Goal: Book appointment/travel/reservation

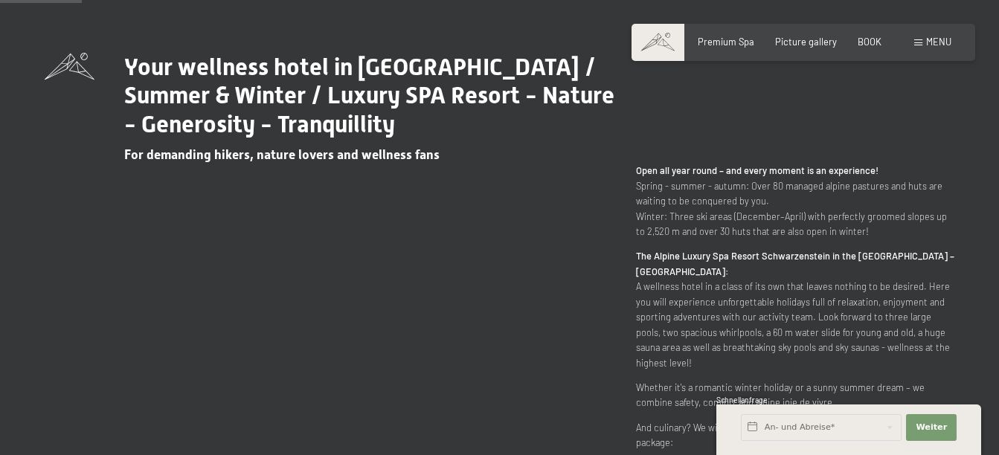
scroll to position [521, 0]
click at [876, 45] on div "BOOK" at bounding box center [870, 39] width 24 height 13
click at [866, 36] on span "BOOK" at bounding box center [870, 39] width 24 height 12
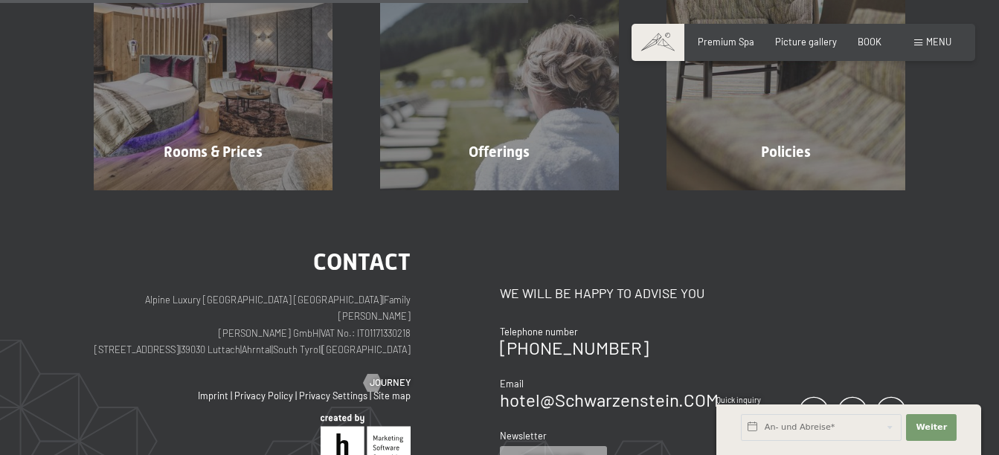
scroll to position [372, 0]
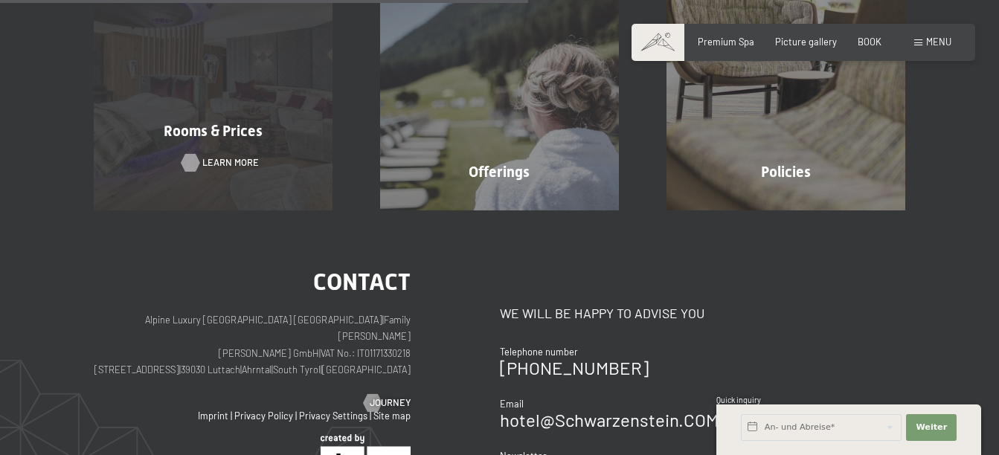
click at [226, 165] on span "Learn more" at bounding box center [230, 162] width 57 height 13
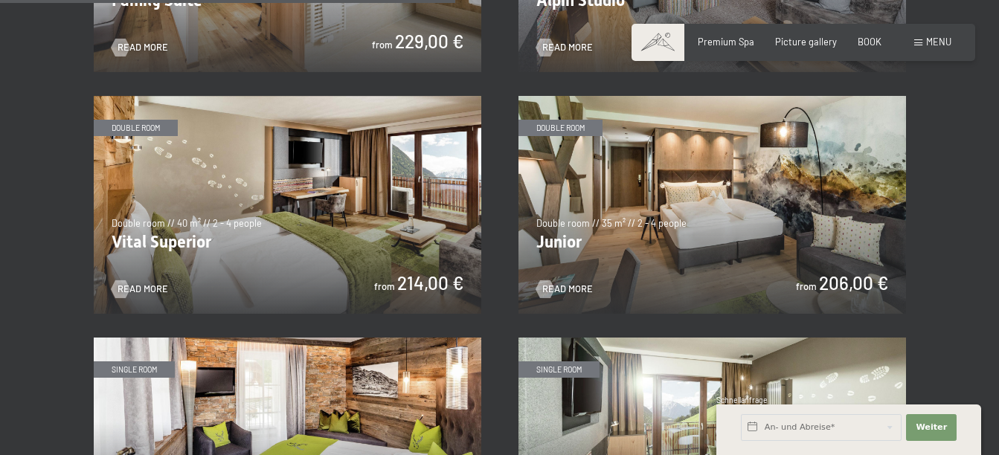
scroll to position [1636, 0]
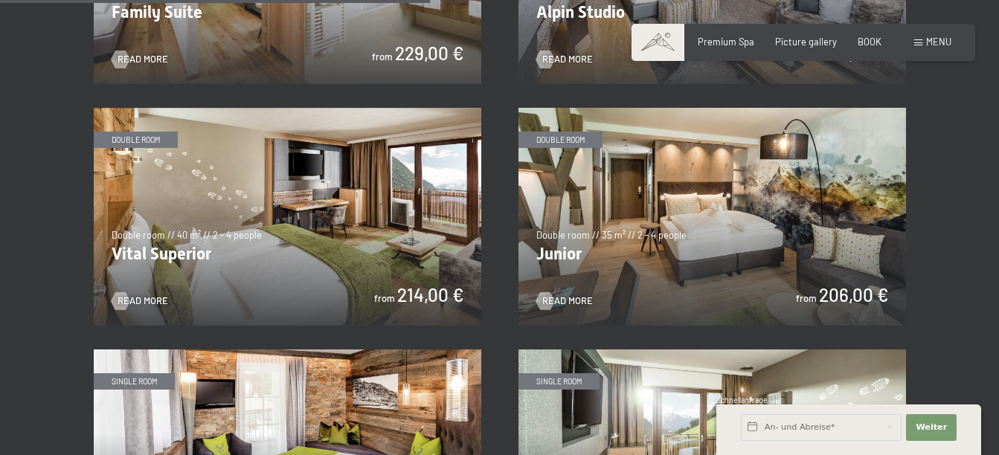
click at [370, 227] on img at bounding box center [288, 217] width 388 height 218
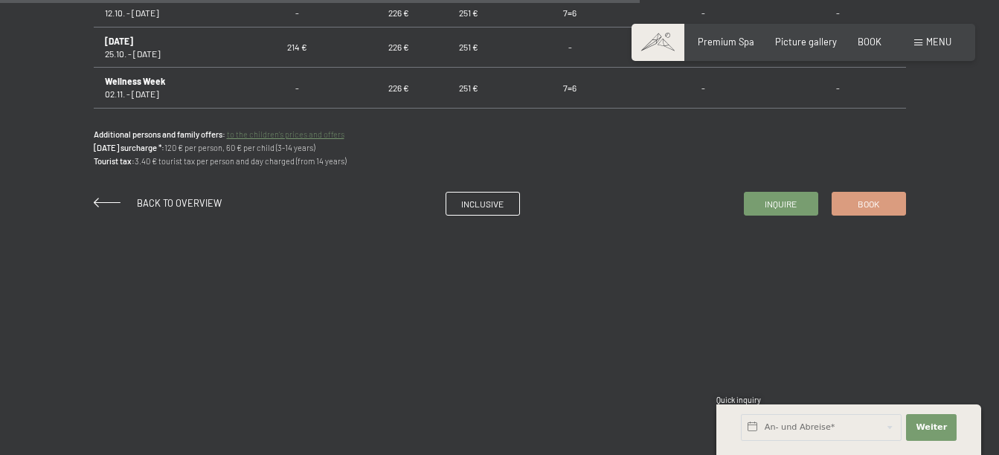
scroll to position [1116, 0]
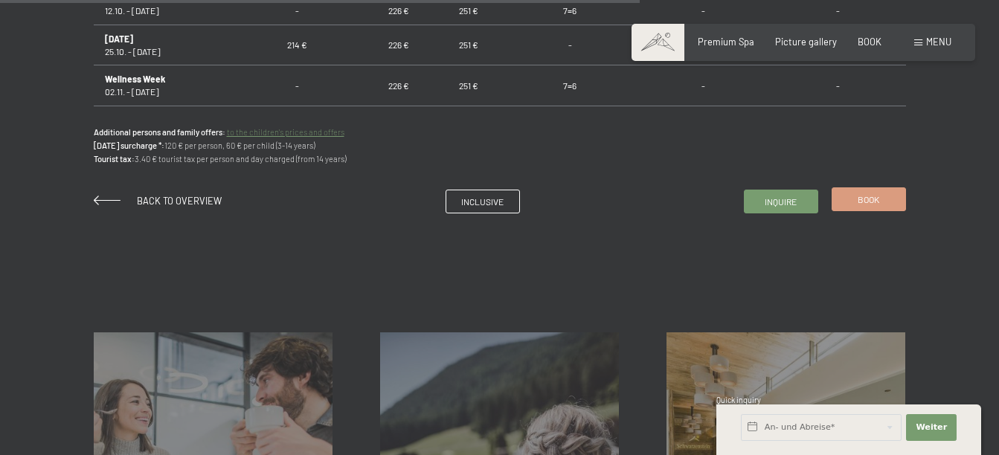
click at [882, 200] on link "Book" at bounding box center [868, 199] width 73 height 22
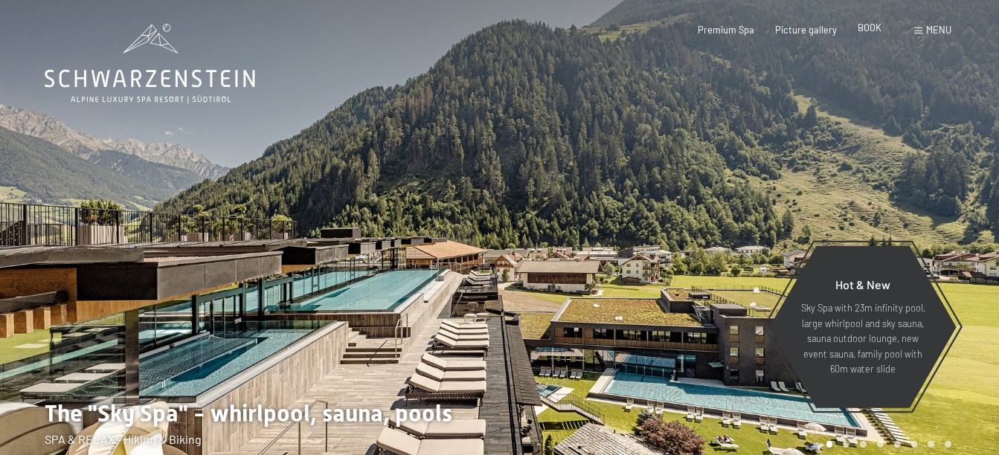
click at [873, 33] on div "BOOK" at bounding box center [870, 28] width 24 height 13
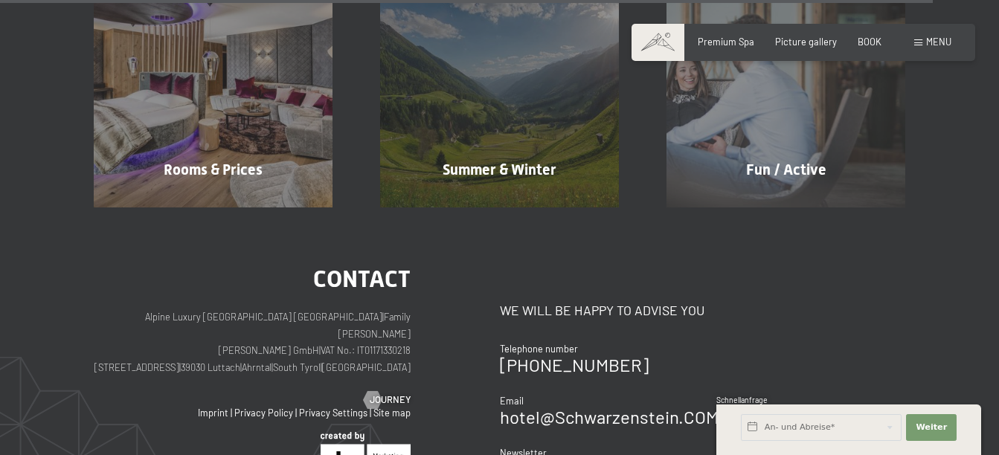
scroll to position [5457, 0]
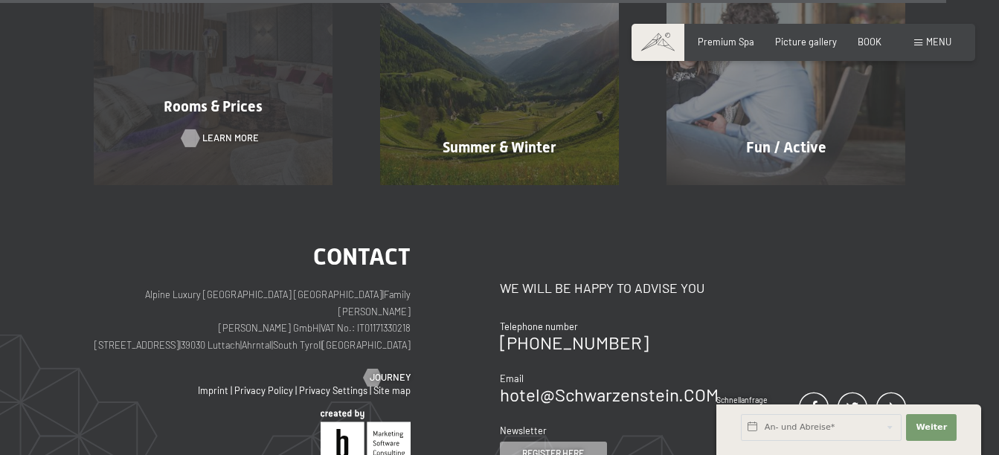
click at [215, 139] on span "Learn more" at bounding box center [230, 138] width 57 height 13
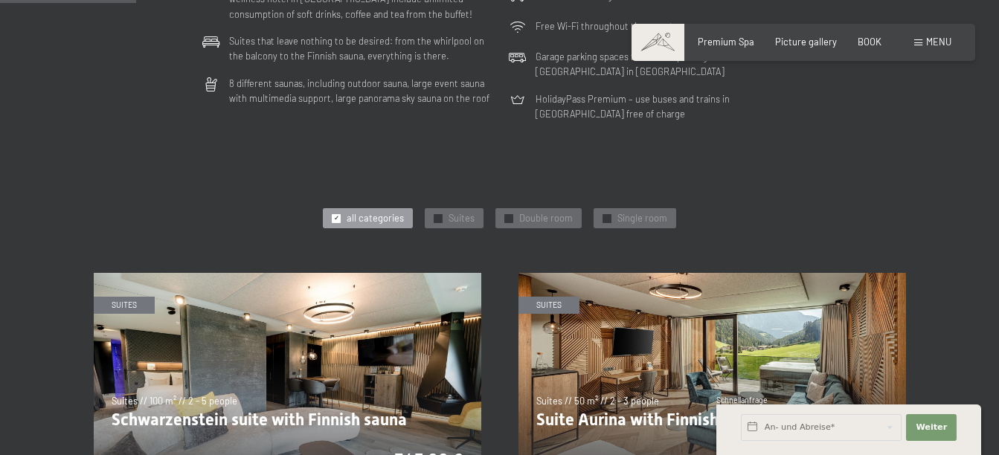
scroll to position [521, 0]
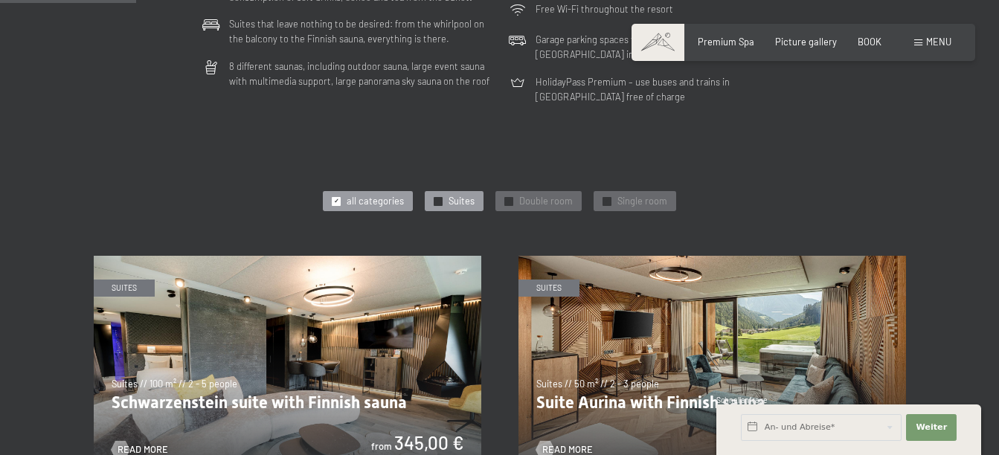
click at [436, 202] on span "✓" at bounding box center [438, 201] width 5 height 8
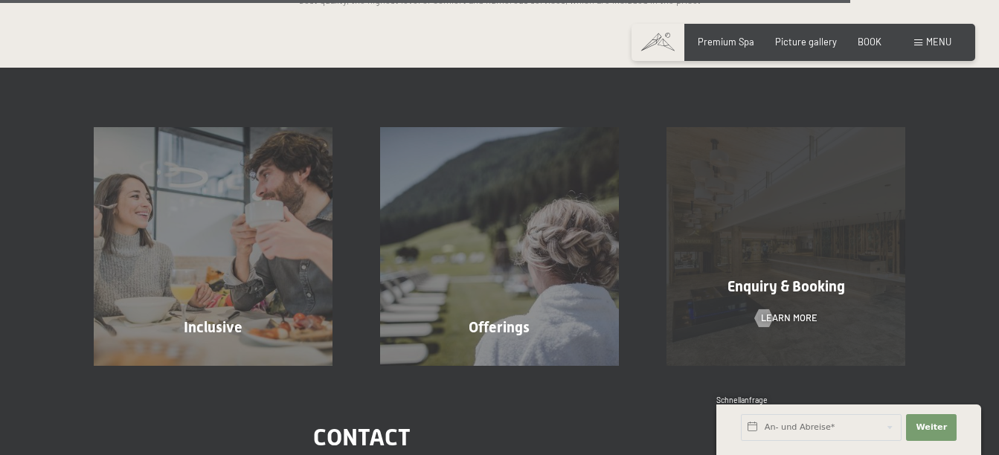
scroll to position [2455, 0]
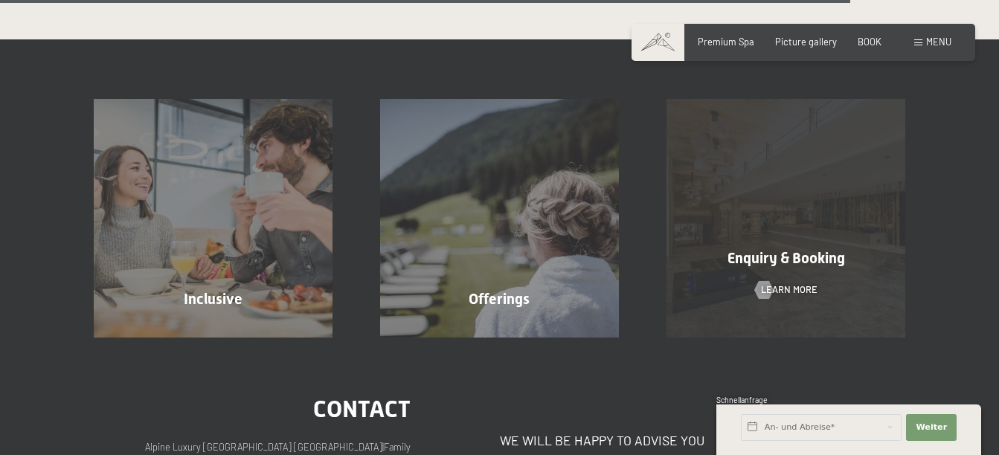
click at [754, 184] on div "Enquiry & Booking Learn more" at bounding box center [786, 218] width 286 height 239
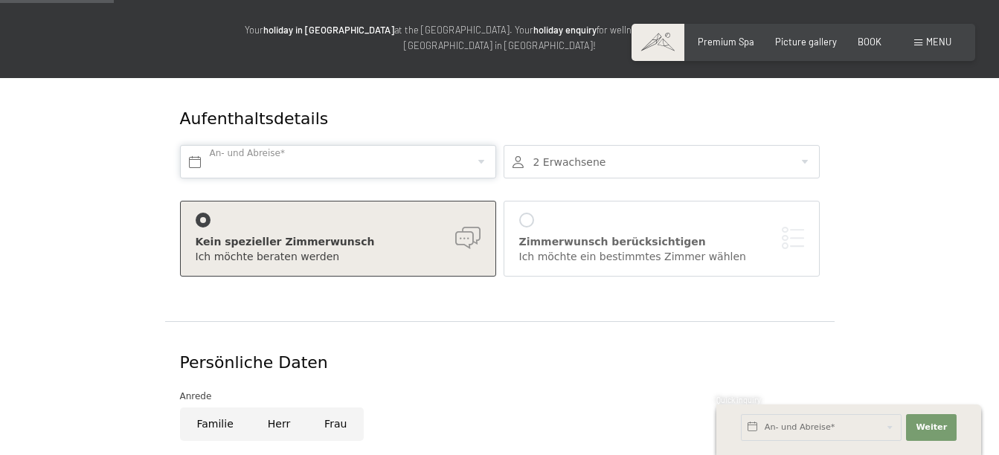
click at [441, 162] on input "text" at bounding box center [338, 161] width 316 height 33
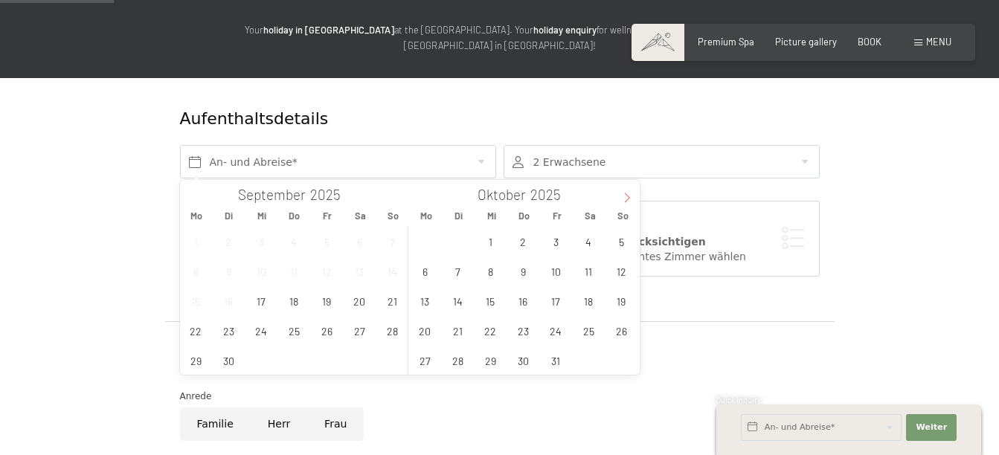
click at [626, 199] on icon at bounding box center [627, 198] width 10 height 10
type input "2026"
click at [626, 199] on icon at bounding box center [627, 198] width 10 height 10
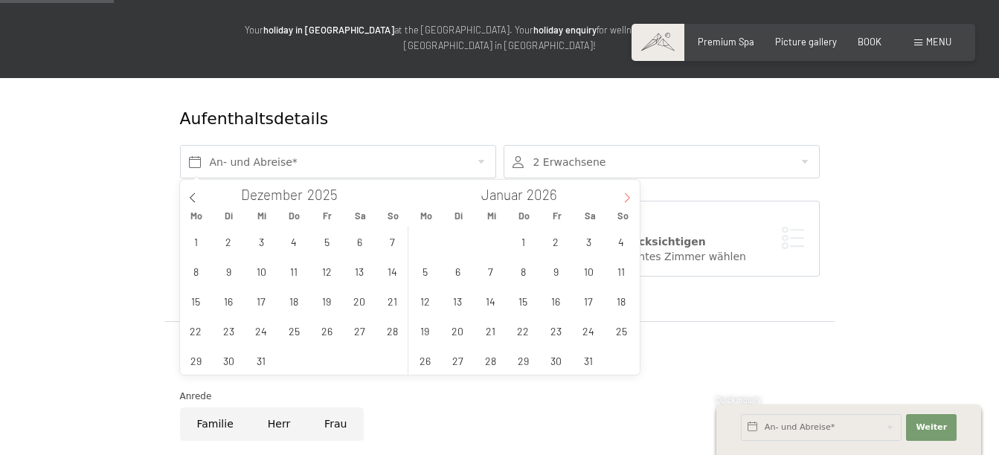
type input "2026"
click at [626, 199] on icon at bounding box center [627, 198] width 10 height 10
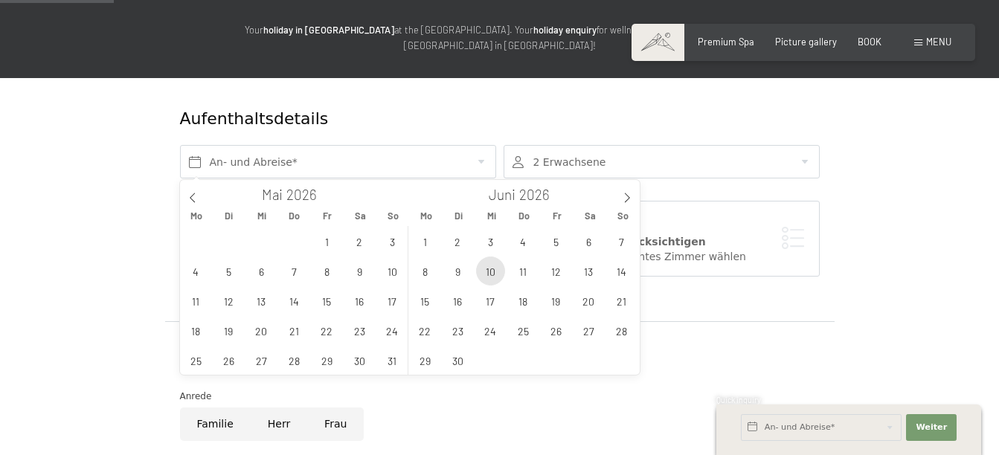
click at [494, 271] on span "10" at bounding box center [490, 271] width 29 height 29
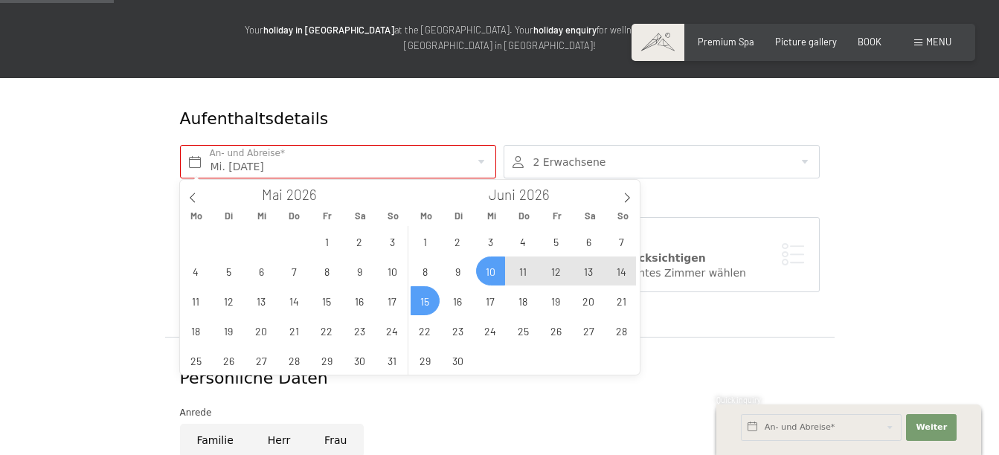
click at [431, 301] on span "15" at bounding box center [425, 300] width 29 height 29
type input "Mi. 10.06.2026 - Mo. 15.06.2026"
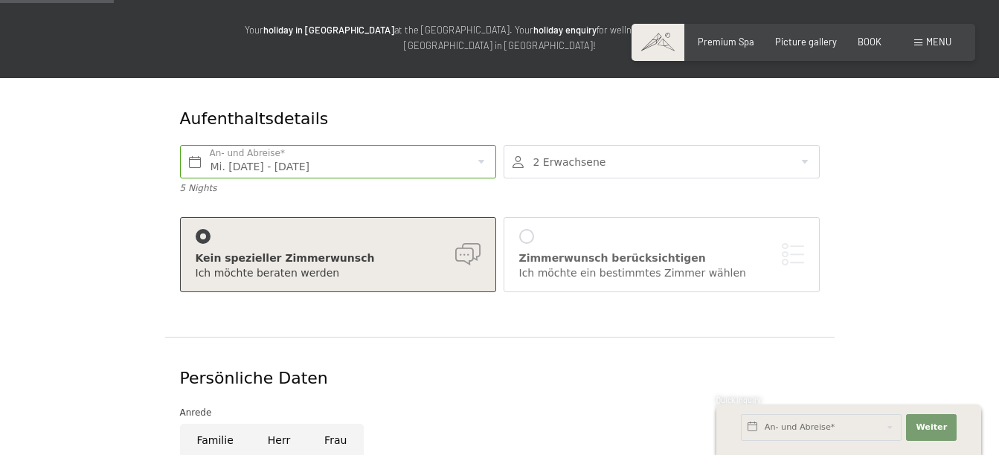
click at [575, 161] on div at bounding box center [662, 161] width 316 height 33
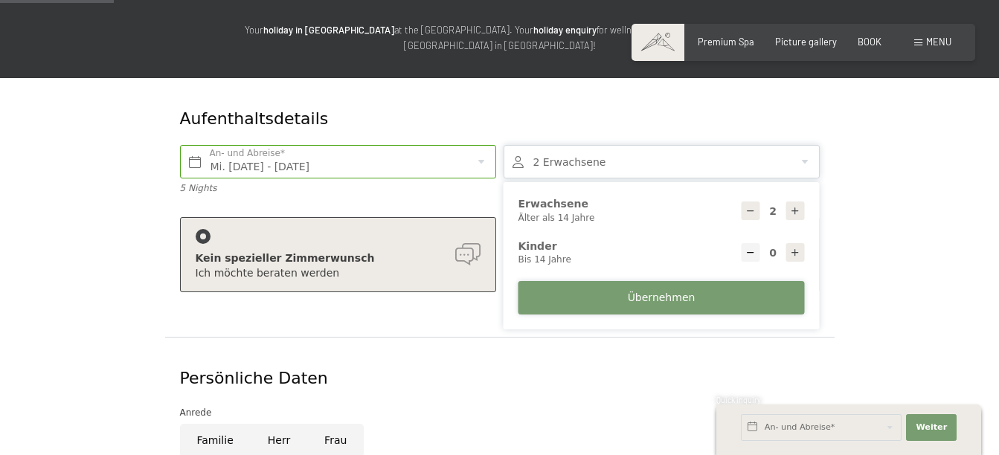
click at [673, 299] on span "Übernehmen" at bounding box center [662, 298] width 68 height 15
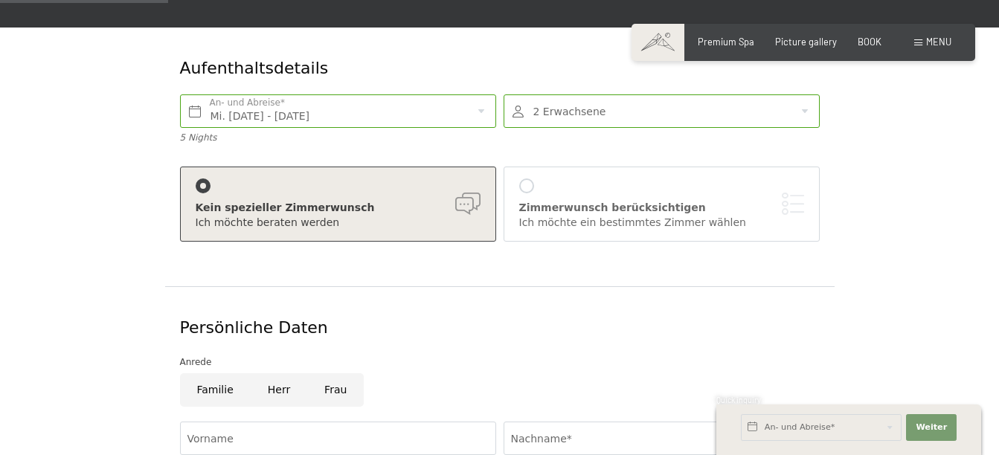
scroll to position [223, 0]
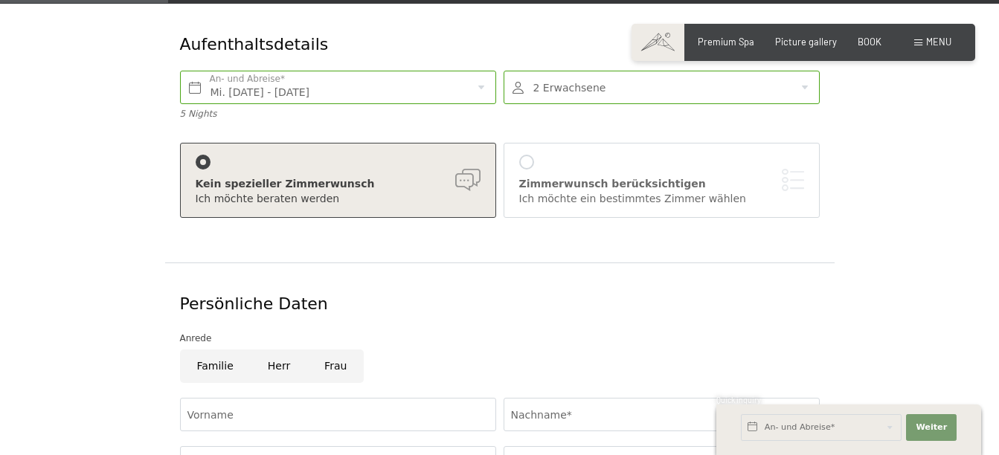
click at [571, 158] on div "Zimmerwunsch berücksichtigen Ich möchte ein bestimmtes Zimmer wählen" at bounding box center [661, 180] width 285 height 51
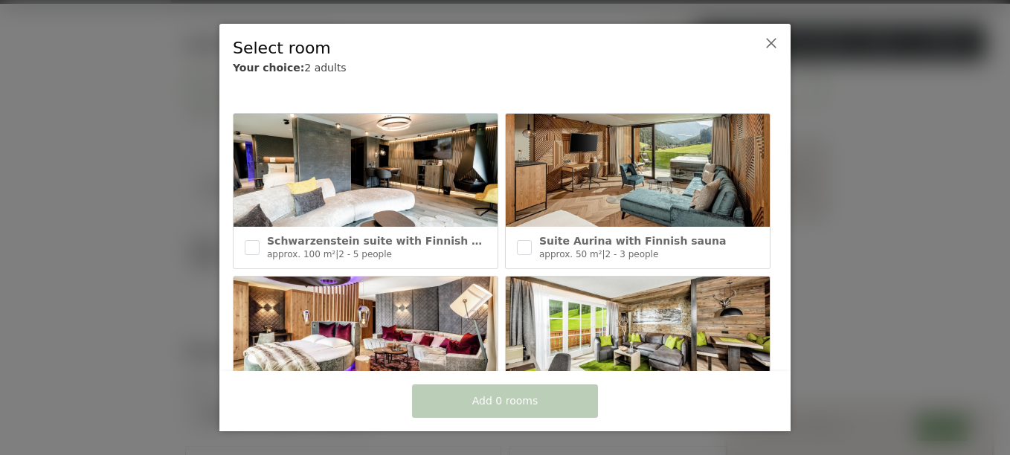
click at [767, 40] on icon at bounding box center [771, 43] width 12 height 12
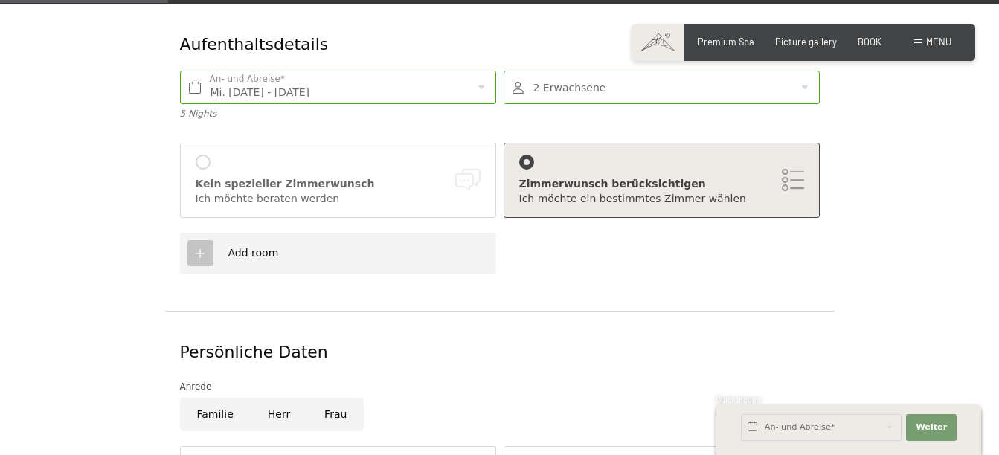
click at [373, 184] on div "Kein spezieller Zimmerwunsch" at bounding box center [338, 184] width 285 height 15
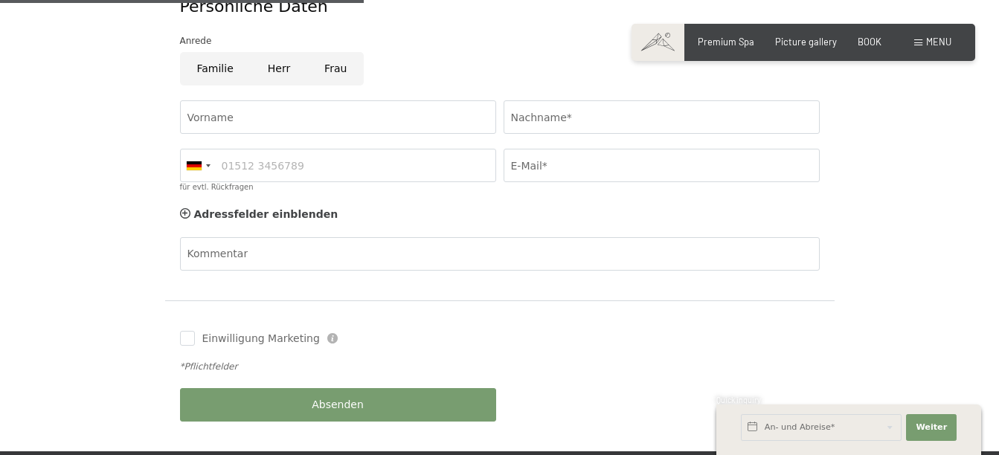
scroll to position [446, 0]
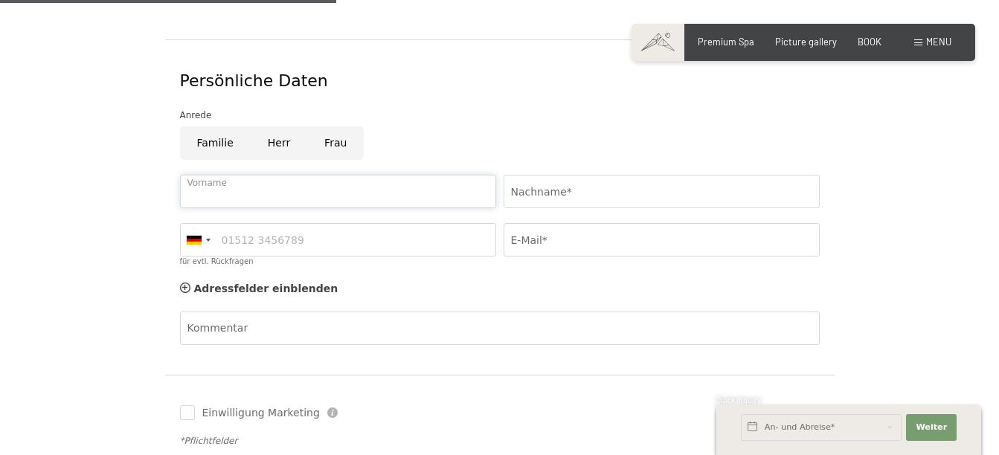
click at [386, 193] on input "Vorname" at bounding box center [338, 191] width 316 height 33
type input "mallory"
type input "talbot"
type input "9542619508"
type input "maltalbot@travelmation.net"
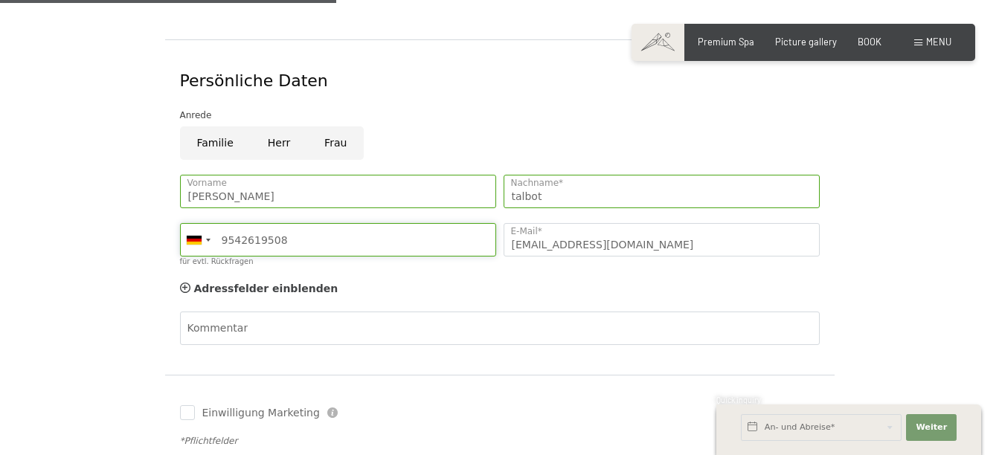
click at [370, 240] on input "9542619508" at bounding box center [338, 239] width 316 height 33
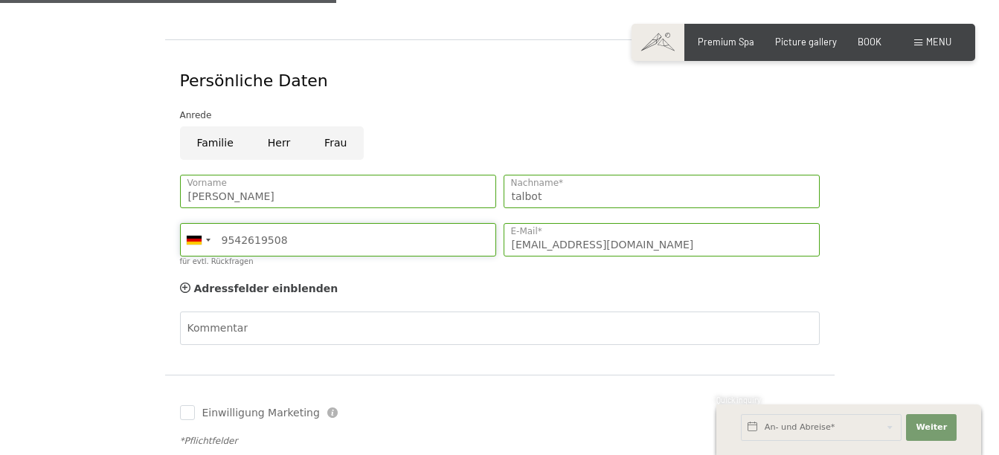
drag, startPoint x: 364, startPoint y: 232, endPoint x: 173, endPoint y: 244, distance: 192.3
click at [173, 244] on div "Persönliche Daten Anrede Familie Herr Frau mallory Vorname talbot Nachname* Ger…" at bounding box center [499, 206] width 669 height 335
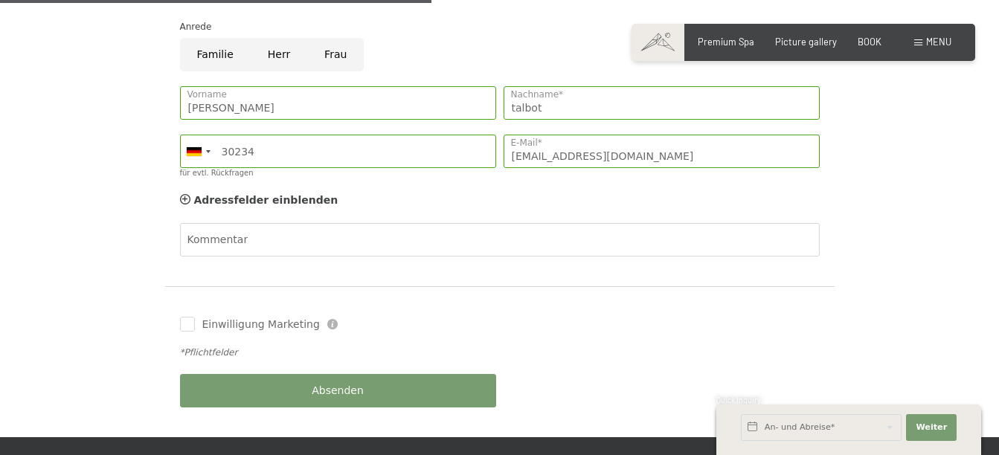
scroll to position [595, 0]
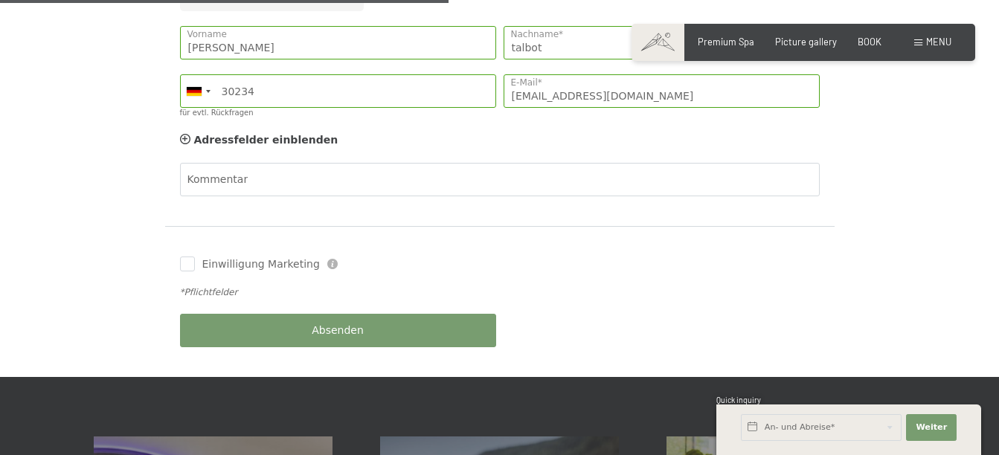
click at [861, 175] on form "Aufenthaltsdetails Mi. 10.06.2026 - Mo. 15.06.2026 An- und Abreise* 5 Nights 2 …" at bounding box center [500, 5] width 812 height 746
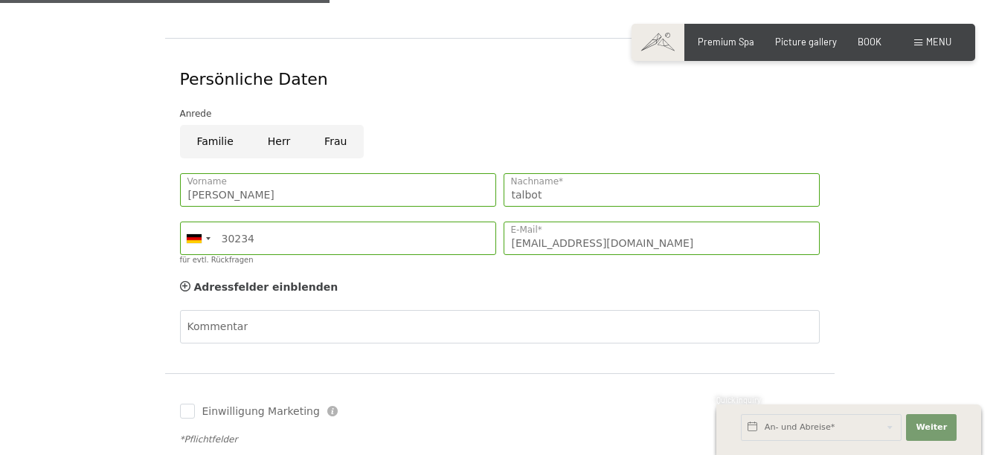
scroll to position [446, 0]
click at [368, 221] on div "Germany (Deutschland) +49 Italy (Italia) +39 Austria (Österreich) +43 Switzerla…" at bounding box center [338, 245] width 324 height 59
click at [362, 236] on input "30234" at bounding box center [338, 239] width 316 height 33
type input "3023441851"
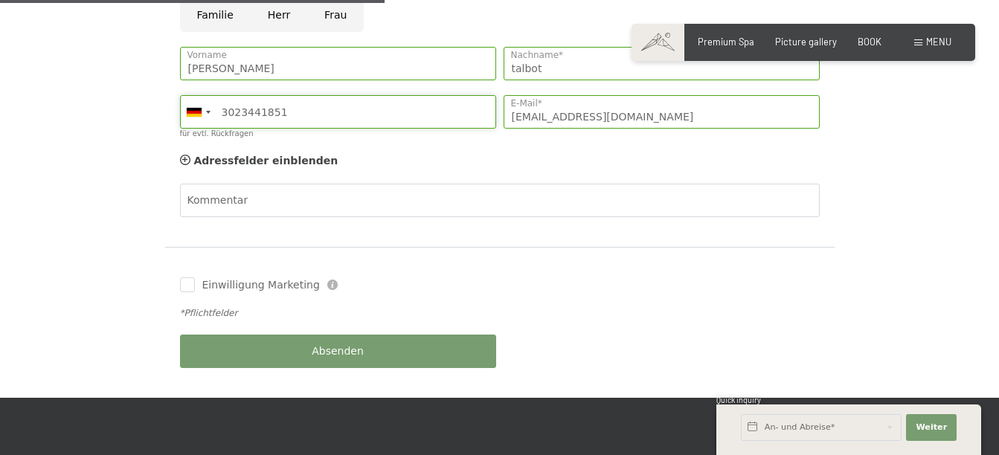
scroll to position [595, 0]
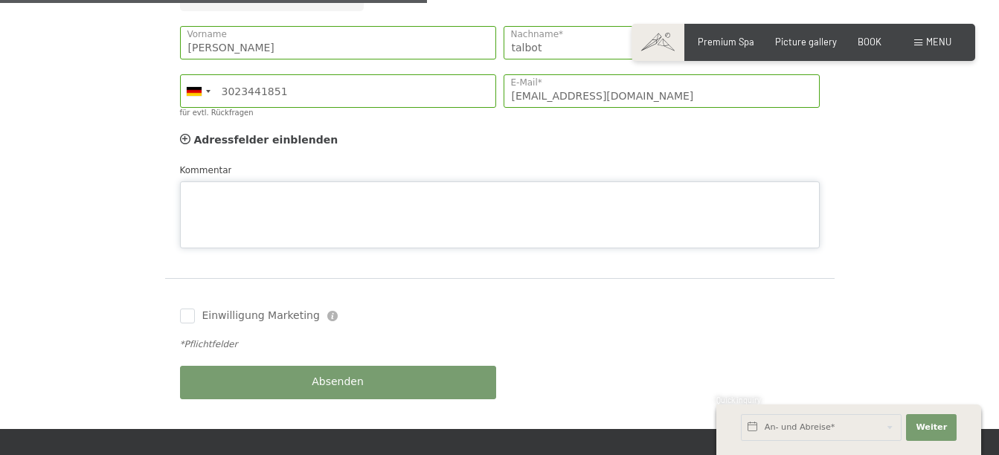
click at [385, 179] on div "Kommentar" at bounding box center [500, 206] width 640 height 86
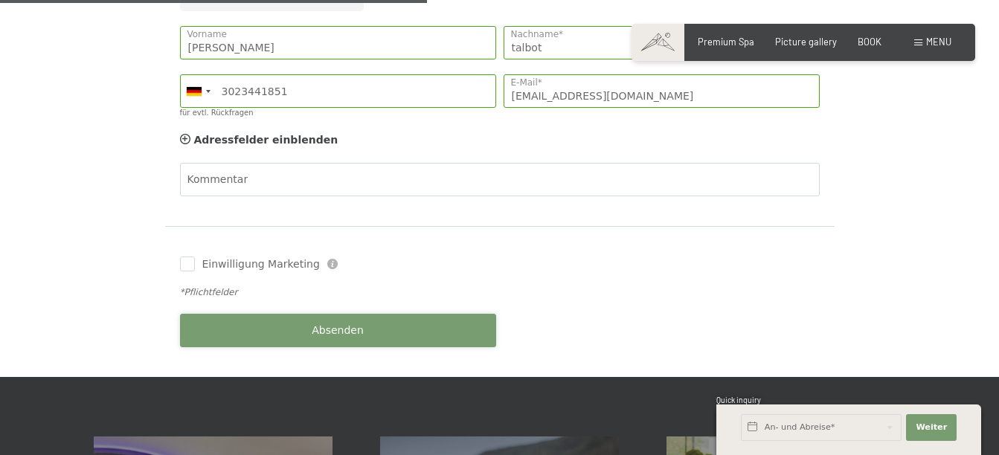
click at [279, 379] on div "Buchen Anfragen Premium Spa Picture gallery BOOK Menu EN IT EN Coupon Picture g…" at bounding box center [499, 335] width 999 height 1860
click at [321, 327] on span "Absenden" at bounding box center [338, 331] width 52 height 15
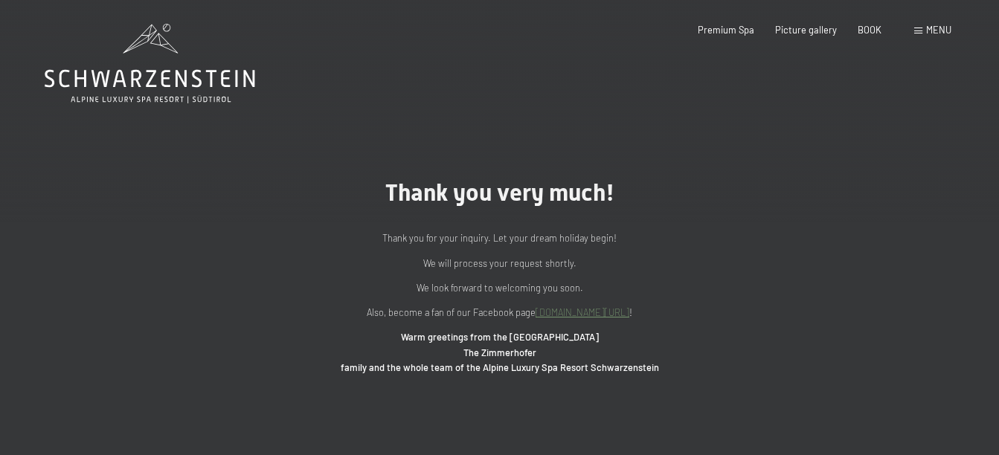
click at [937, 30] on span "Menu" at bounding box center [938, 30] width 25 height 12
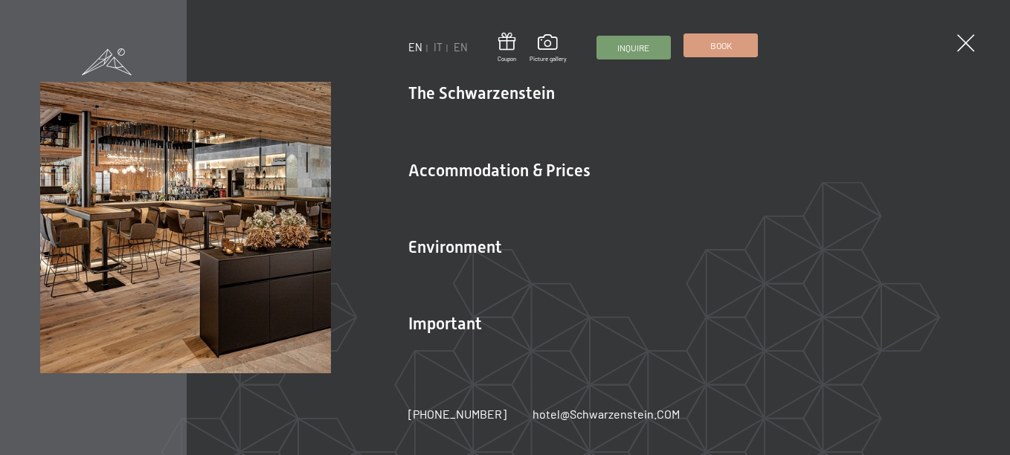
click at [711, 42] on span "Book" at bounding box center [721, 45] width 22 height 13
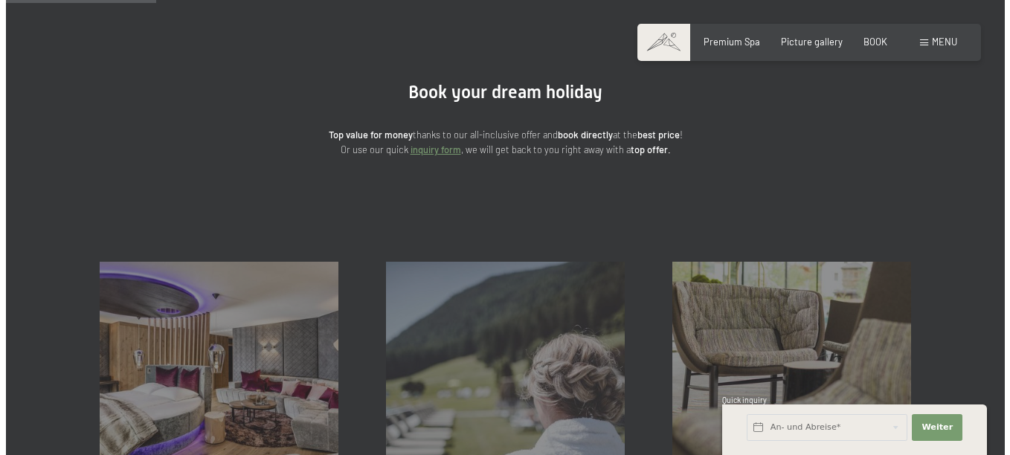
scroll to position [74, 0]
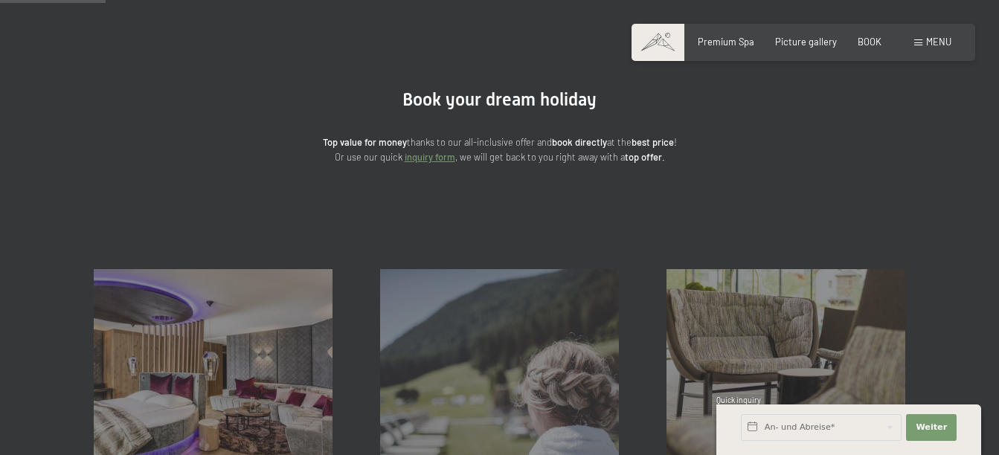
click at [926, 42] on span "Menu" at bounding box center [938, 42] width 25 height 12
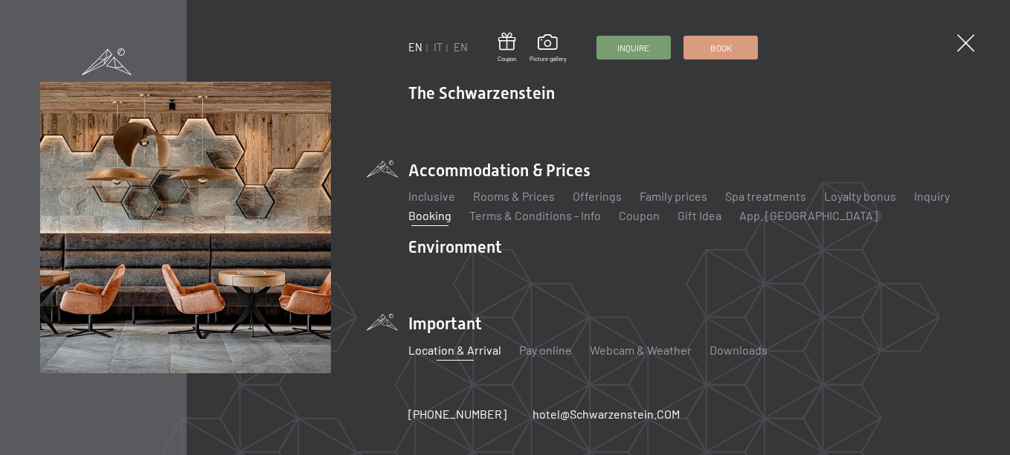
click at [457, 353] on link "Location & Arrival" at bounding box center [454, 350] width 93 height 14
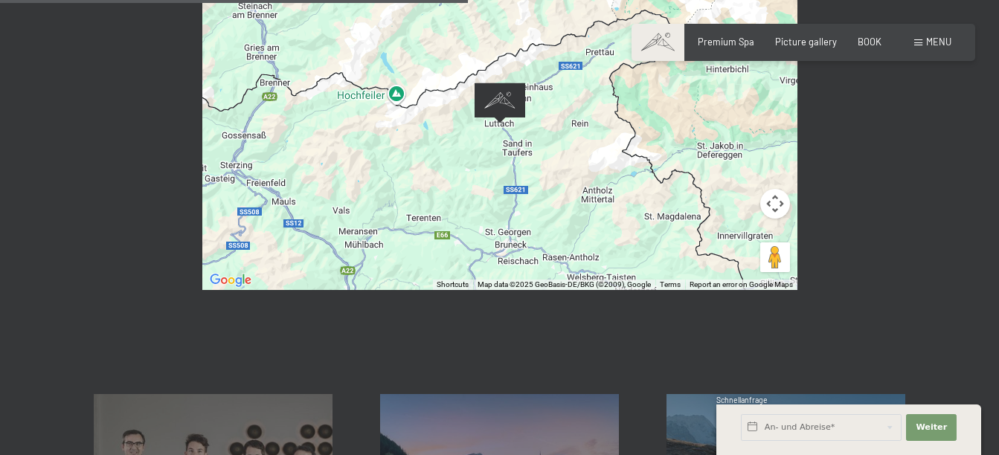
scroll to position [652, 0]
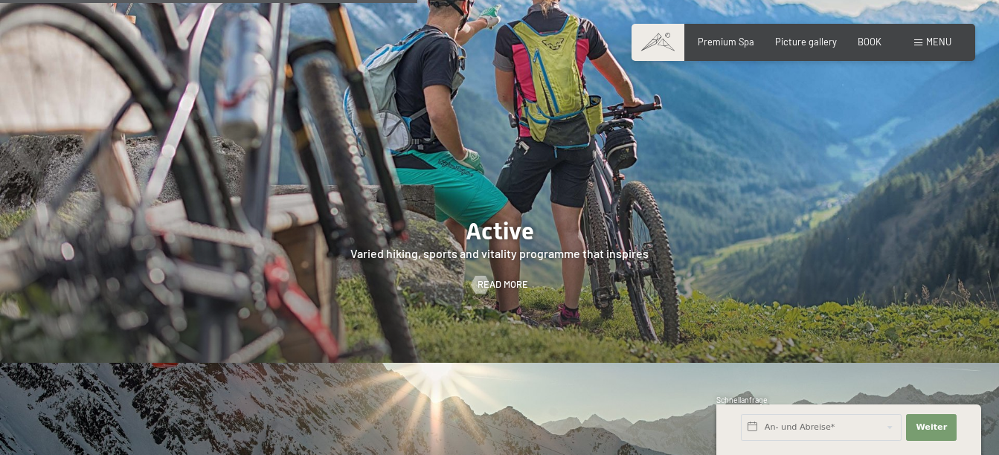
scroll to position [2380, 0]
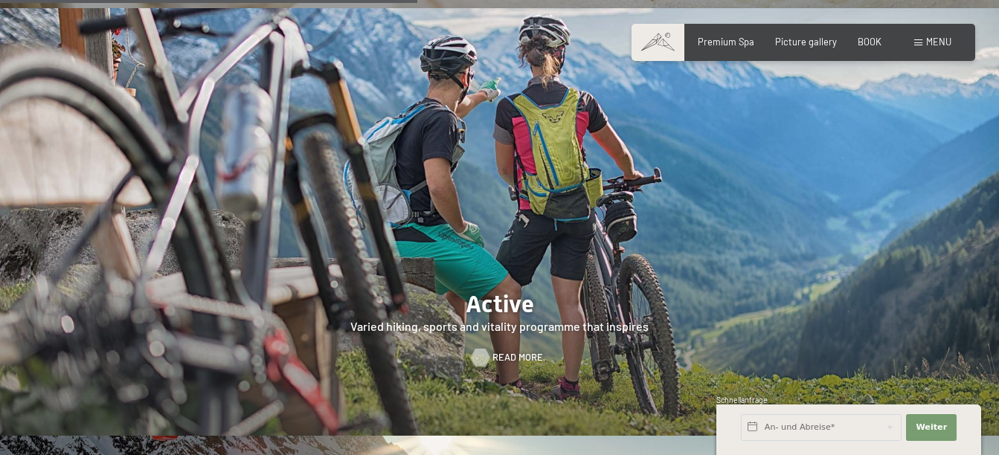
click at [492, 356] on link "Read more" at bounding box center [500, 357] width 57 height 13
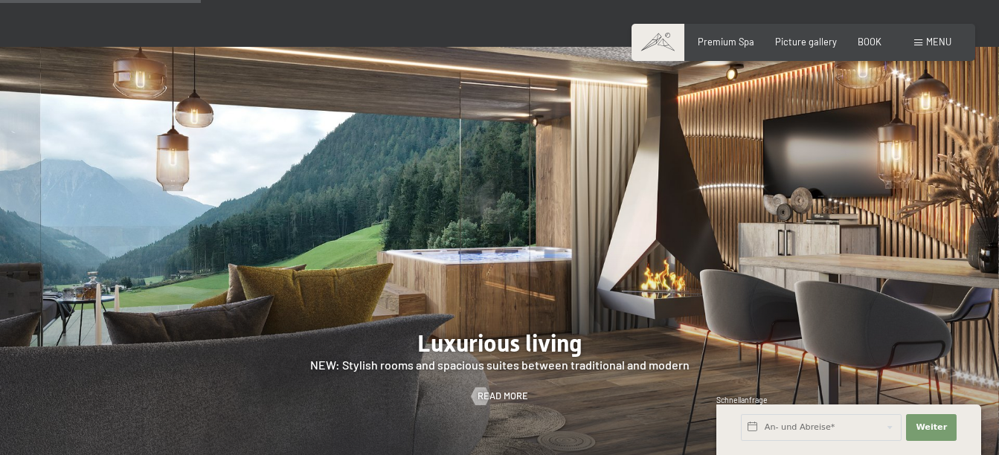
scroll to position [1190, 0]
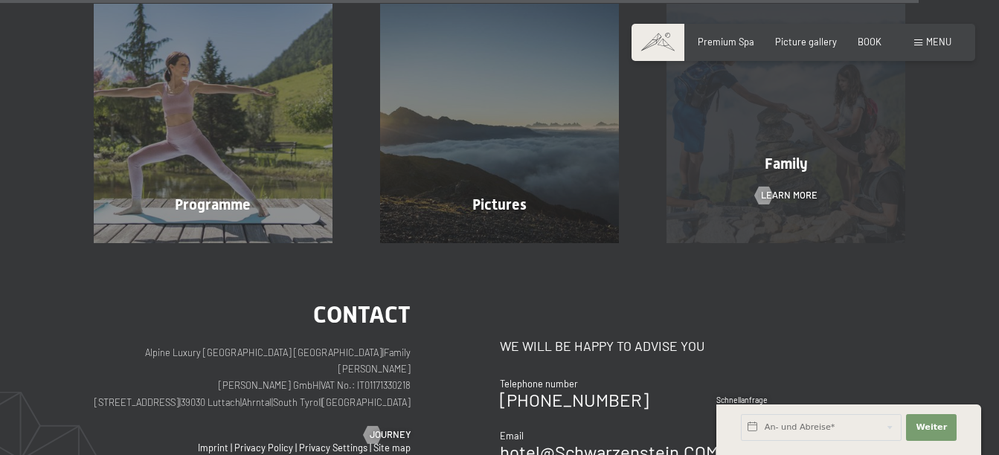
scroll to position [2975, 0]
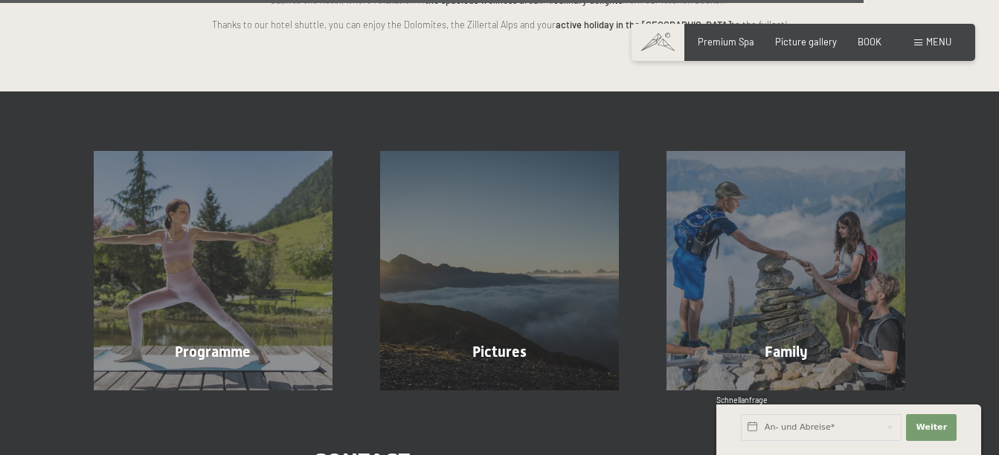
click at [922, 42] on span at bounding box center [918, 42] width 8 height 7
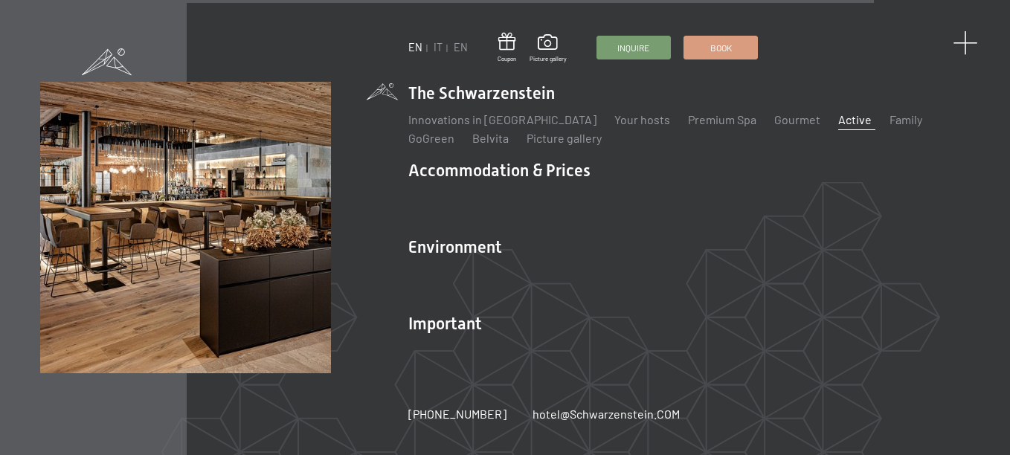
click at [966, 45] on span at bounding box center [965, 43] width 25 height 25
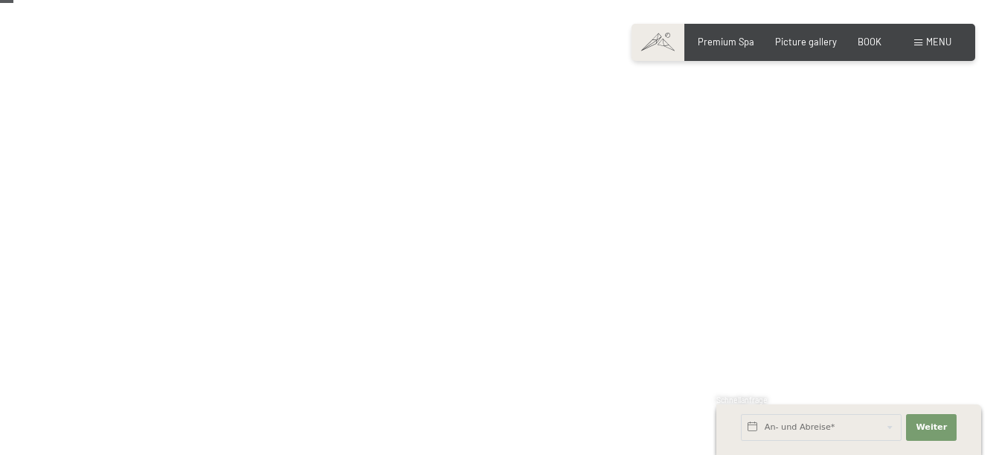
scroll to position [0, 0]
